Goal: Information Seeking & Learning: Learn about a topic

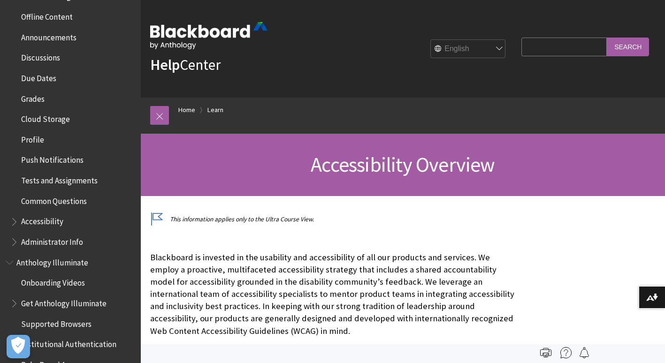
scroll to position [375, 0]
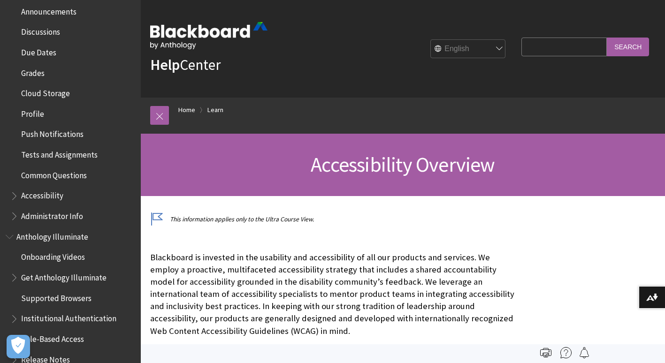
click at [50, 191] on span "Accessibility" at bounding box center [42, 194] width 42 height 13
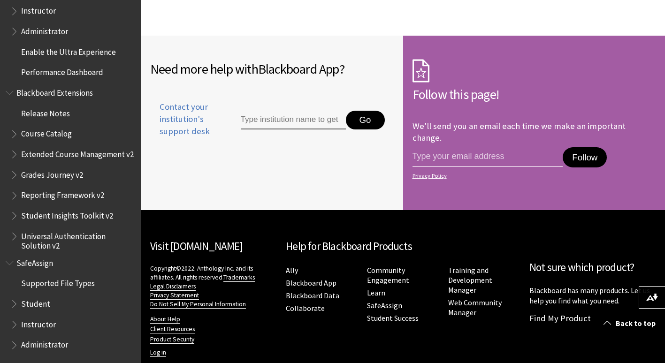
scroll to position [1764, 0]
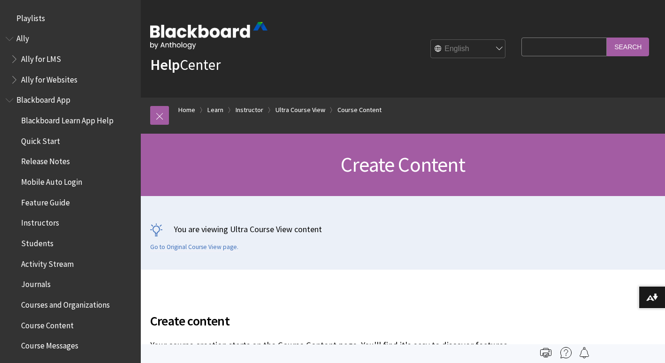
scroll to position [1408, 0]
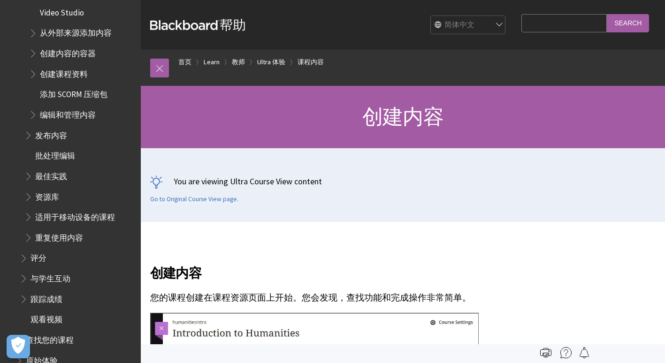
scroll to position [402, 0]
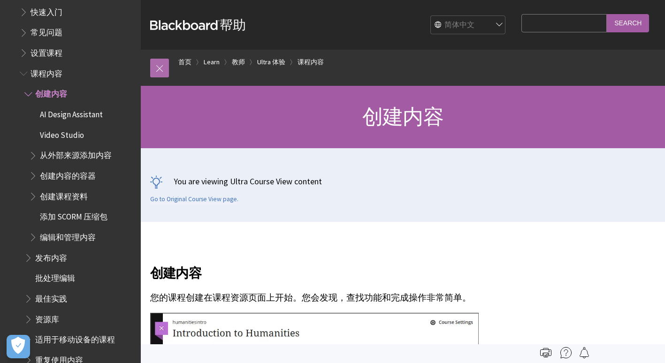
click at [168, 69] on link at bounding box center [159, 68] width 19 height 19
